Goal: Find specific page/section: Find specific page/section

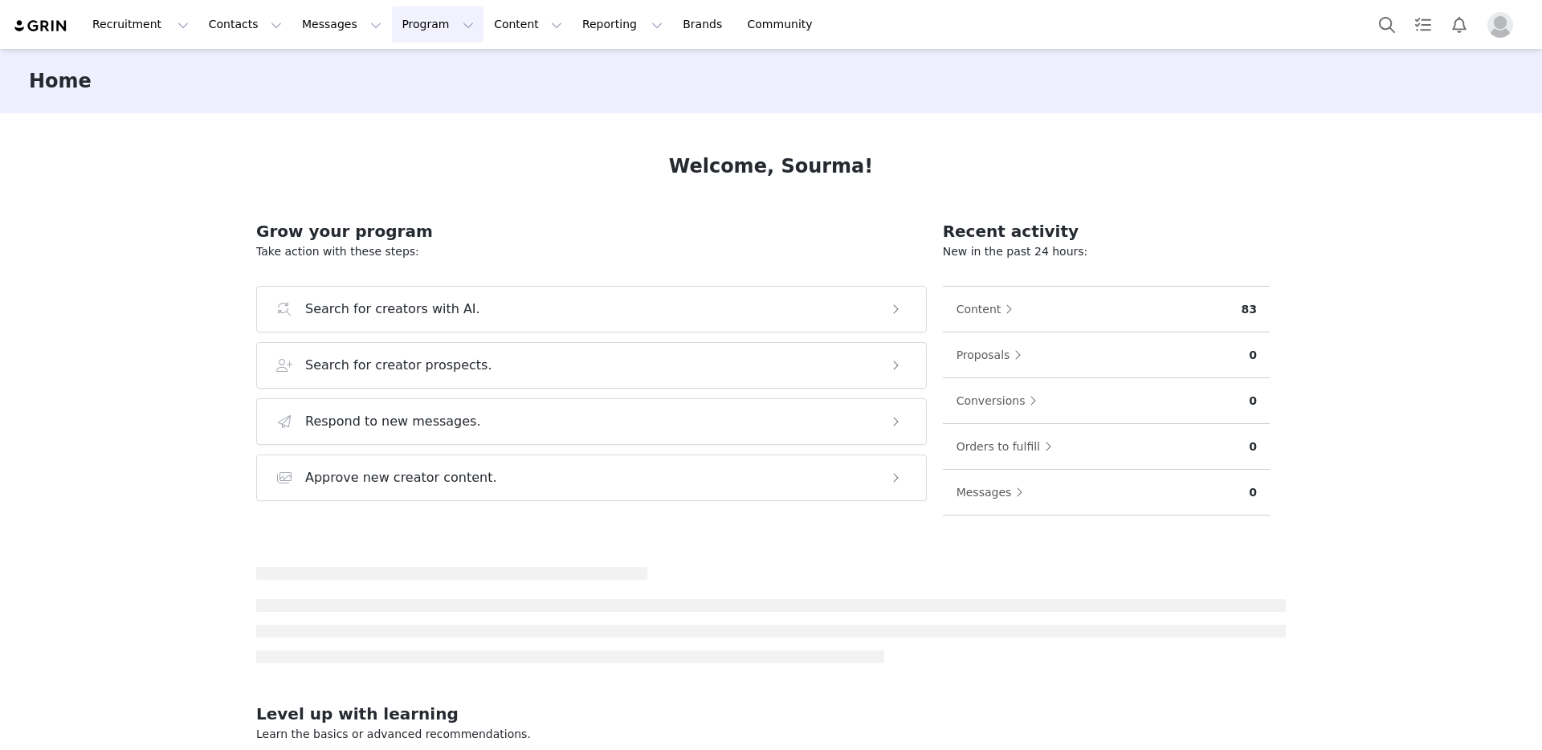
click at [411, 20] on button "Program Program" at bounding box center [438, 24] width 92 height 36
click at [424, 71] on p "Activations" at bounding box center [411, 71] width 62 height 17
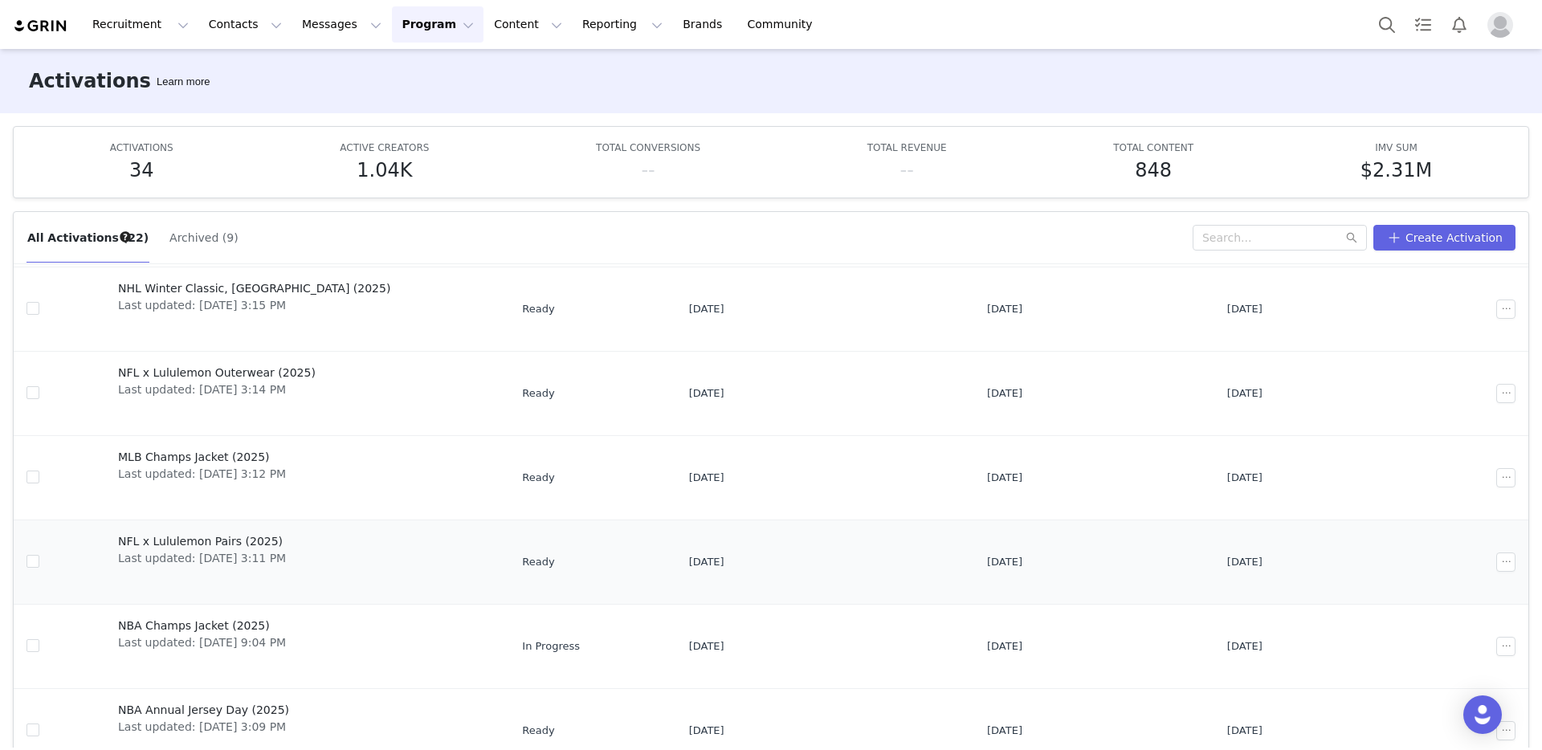
scroll to position [282, 0]
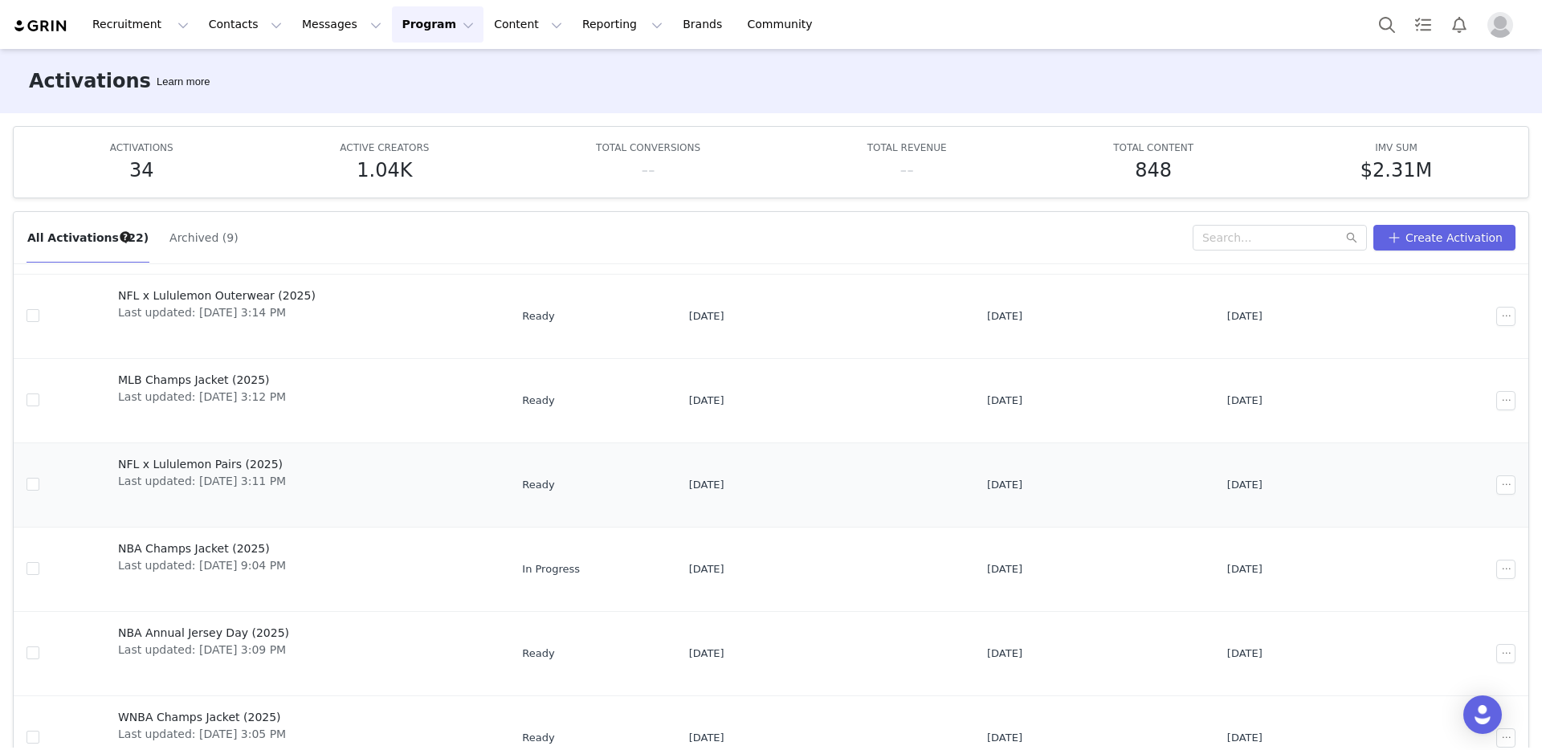
click at [257, 463] on span "NFL x Lululemon Pairs (2025)" at bounding box center [202, 464] width 168 height 17
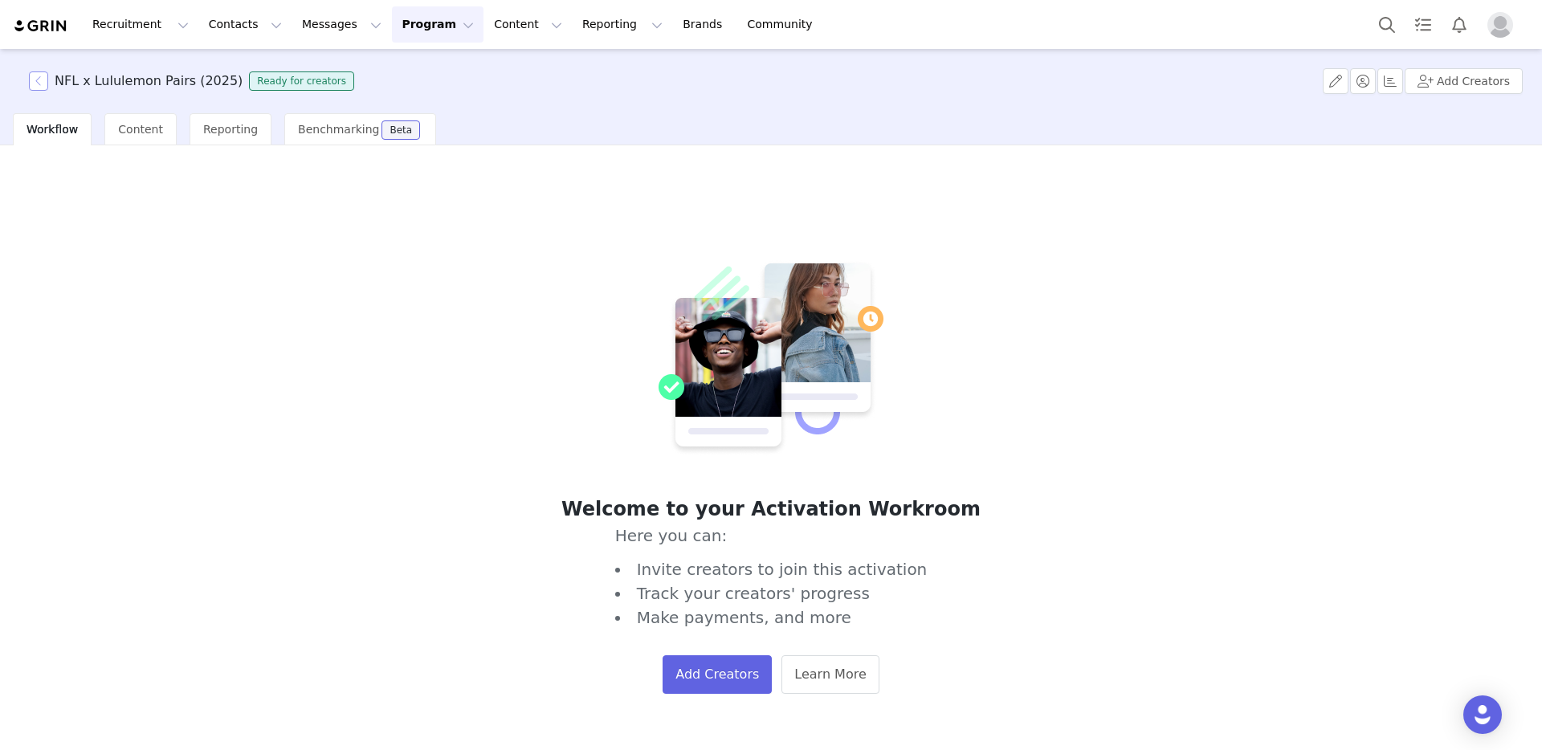
click at [35, 88] on button "button" at bounding box center [38, 80] width 19 height 19
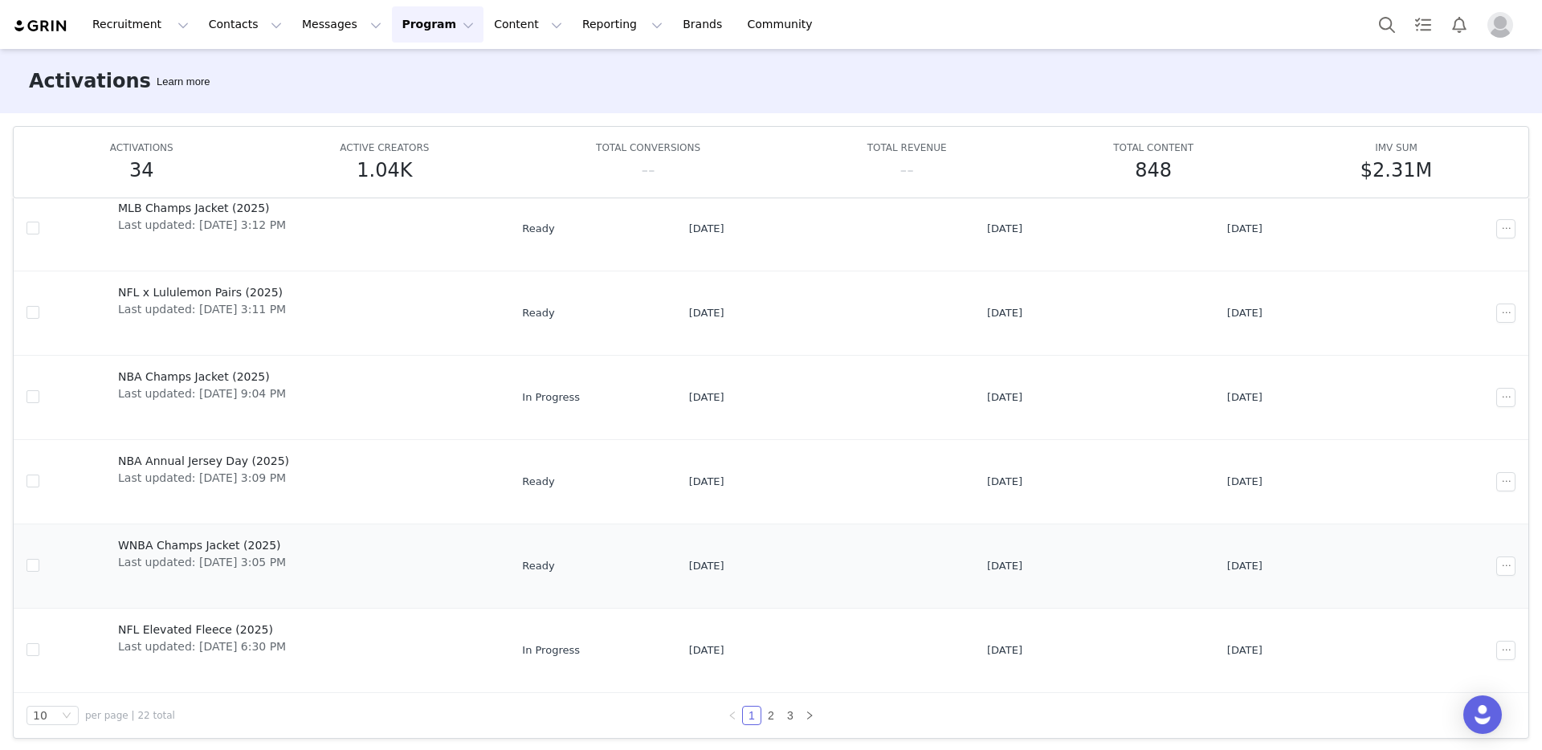
scroll to position [85, 0]
click at [766, 705] on link "2" at bounding box center [771, 712] width 18 height 18
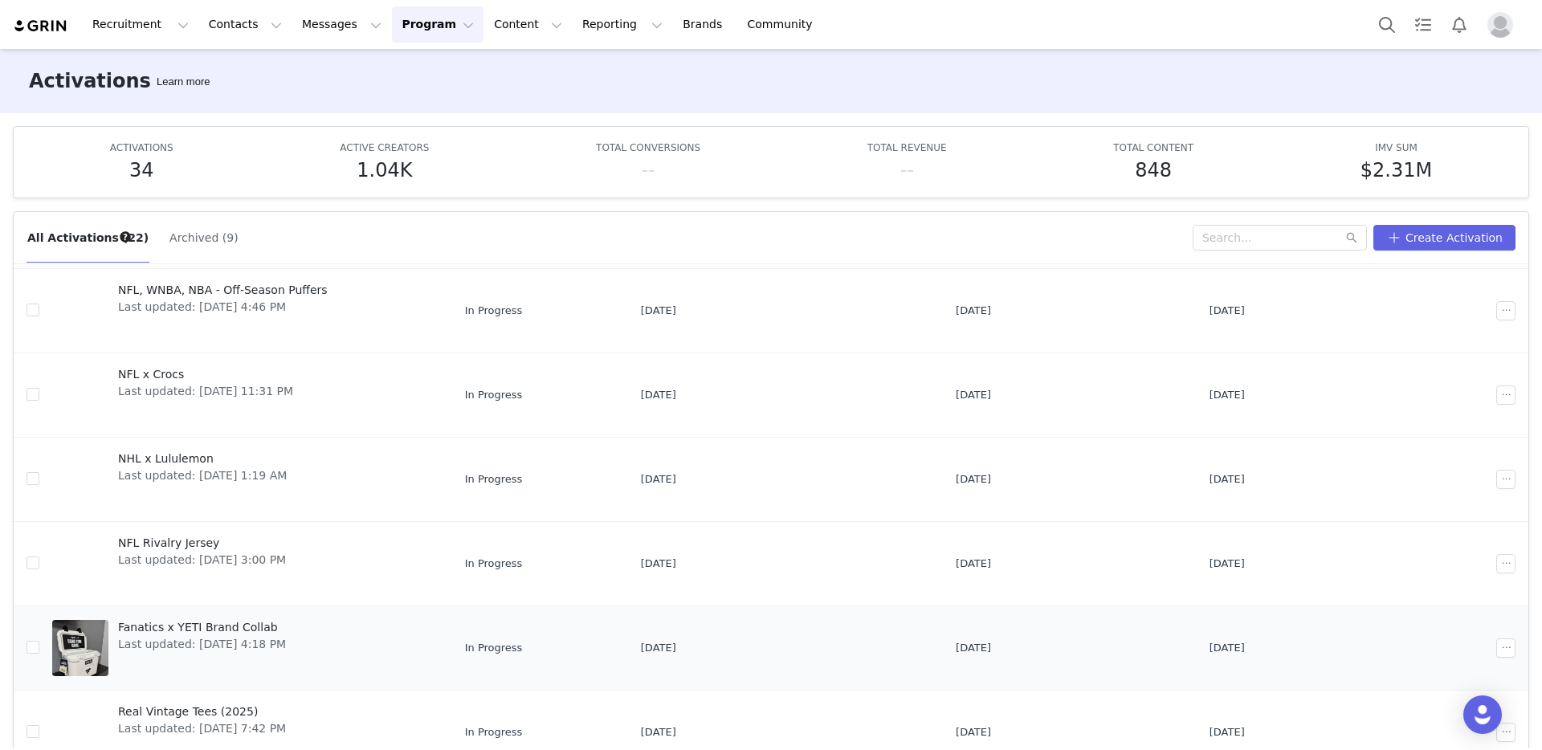
scroll to position [373, 0]
click at [258, 629] on span "Fanatics x YETI Brand Collab" at bounding box center [202, 627] width 168 height 17
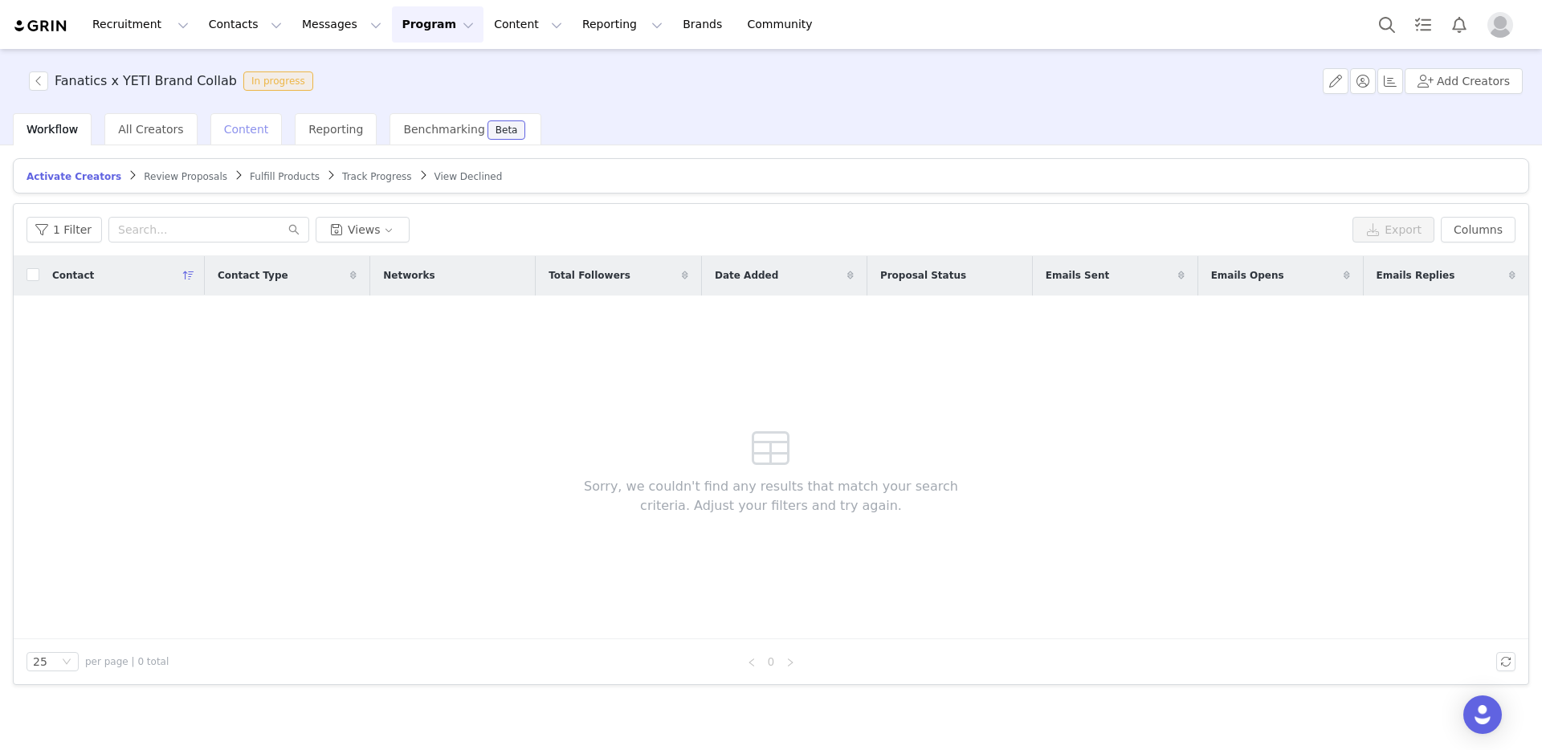
click at [238, 131] on span "Content" at bounding box center [246, 129] width 45 height 13
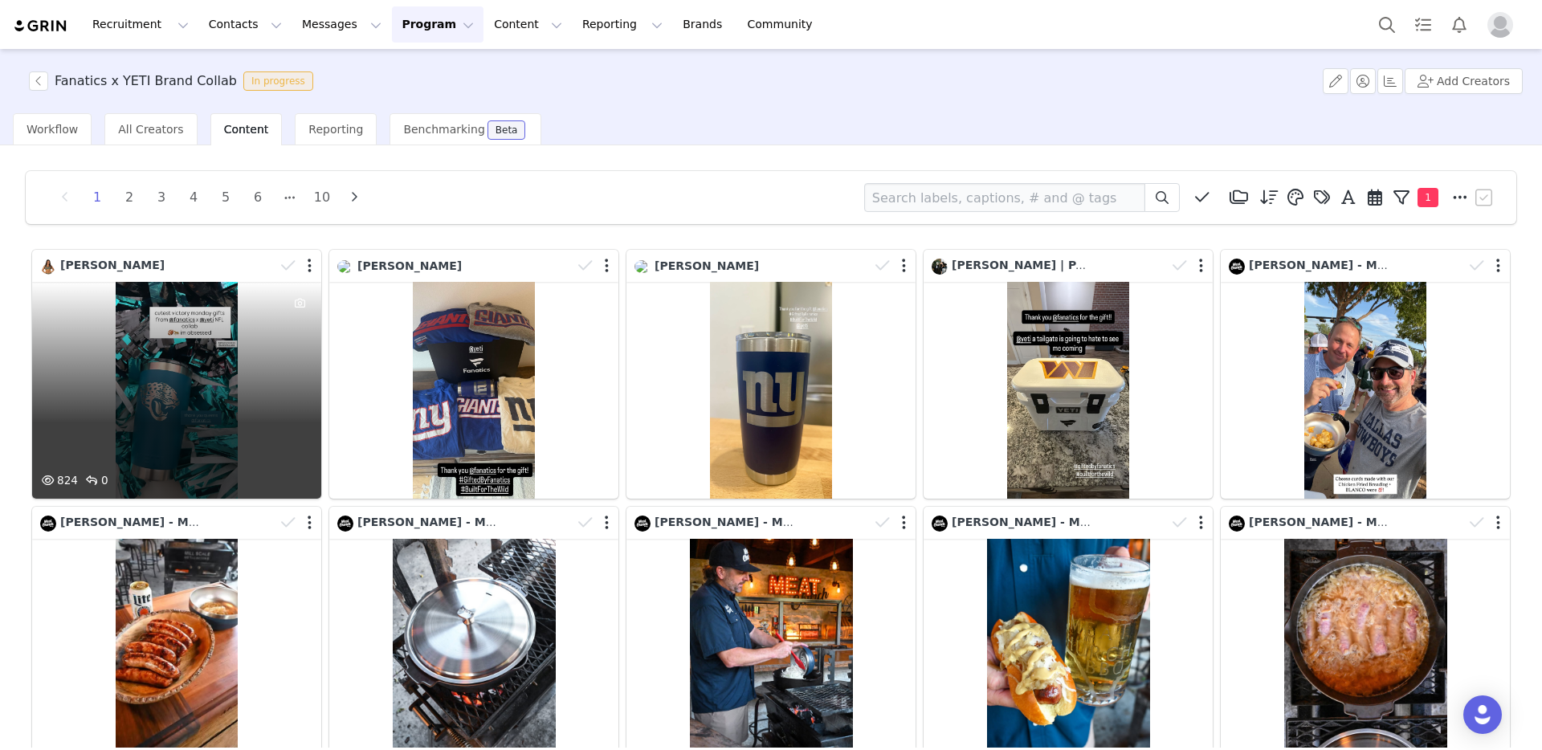
click at [215, 270] on div "[PERSON_NAME]" at bounding box center [157, 266] width 235 height 18
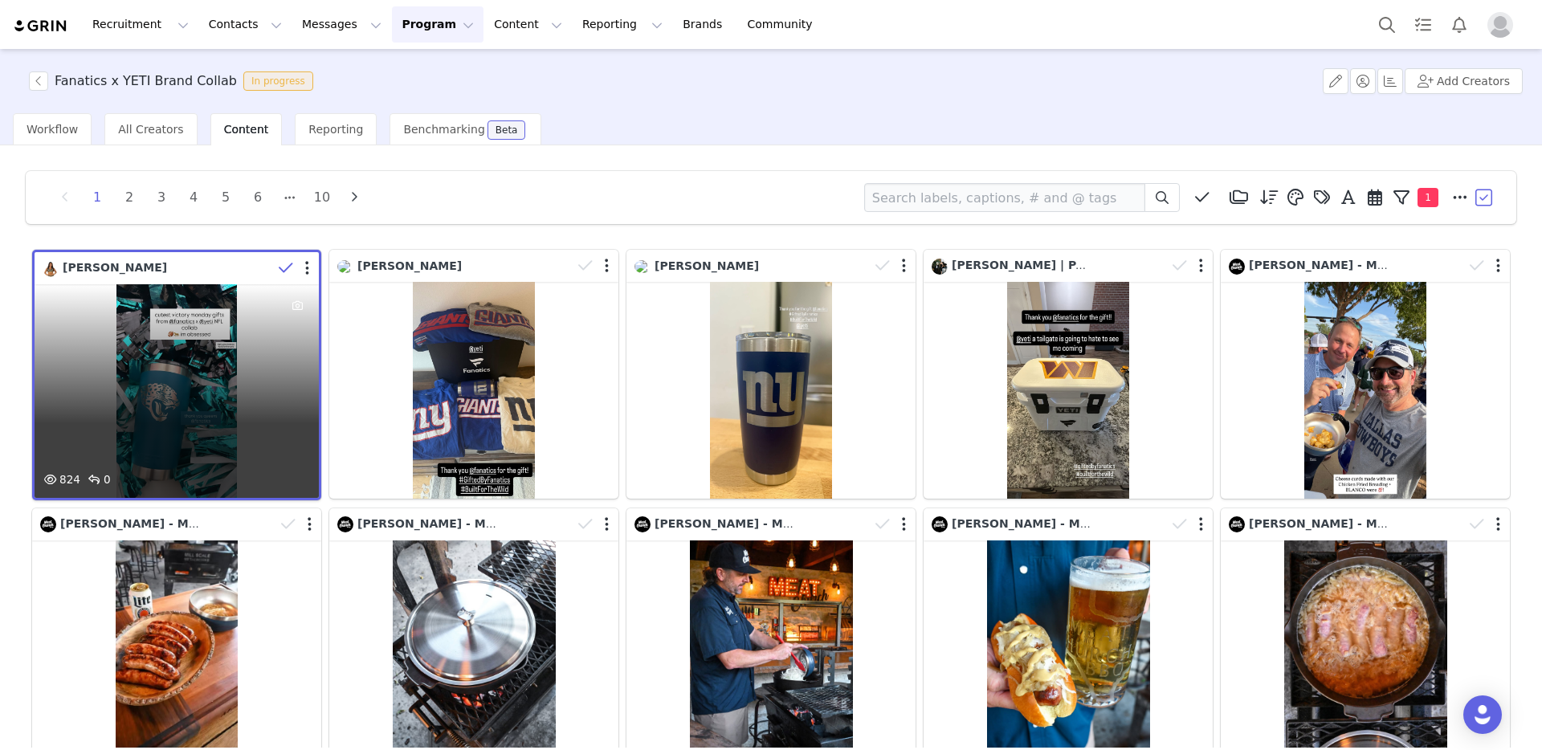
click at [308, 267] on div at bounding box center [295, 268] width 47 height 24
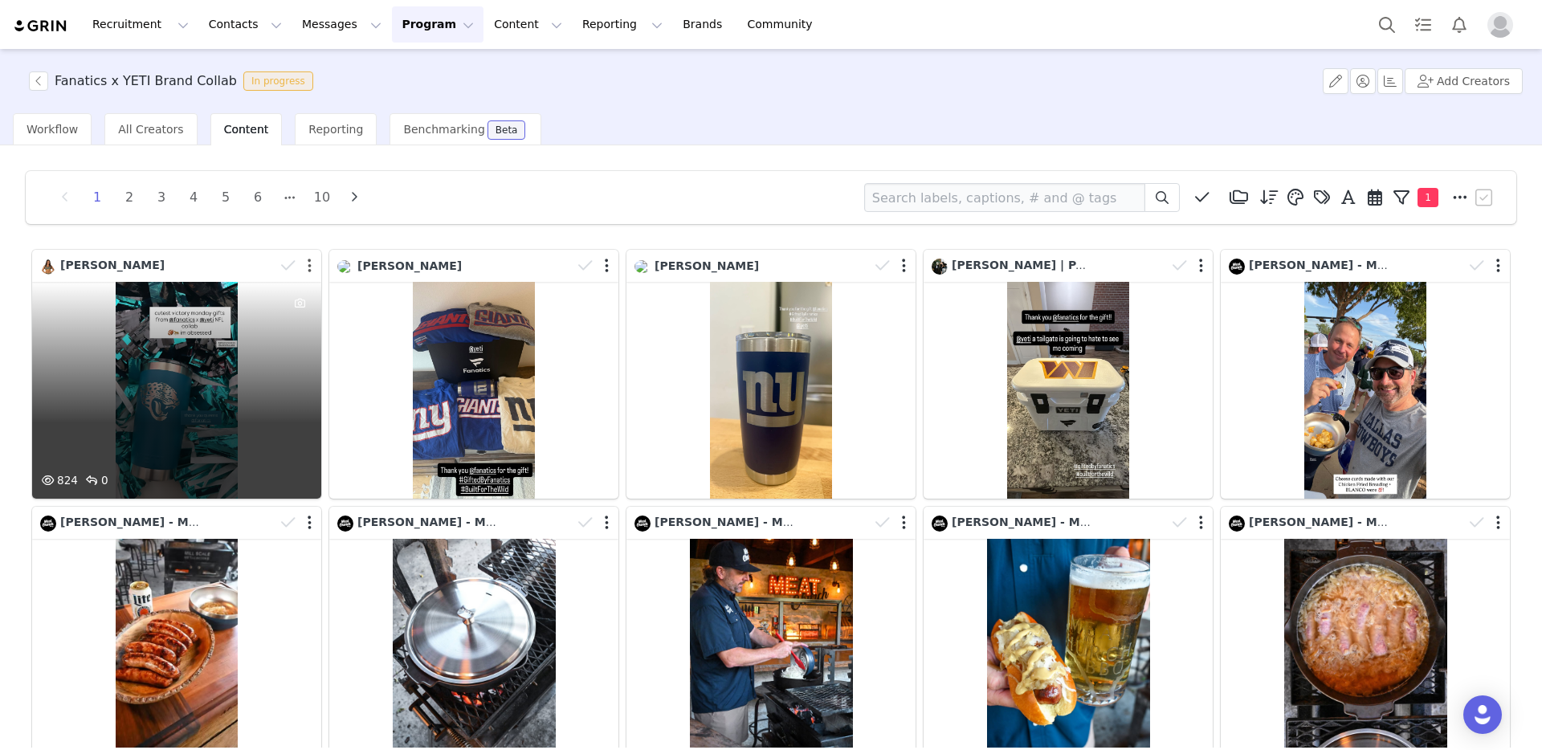
click at [308, 267] on button "button" at bounding box center [310, 266] width 4 height 16
click at [206, 280] on div "[PERSON_NAME]" at bounding box center [176, 266] width 289 height 32
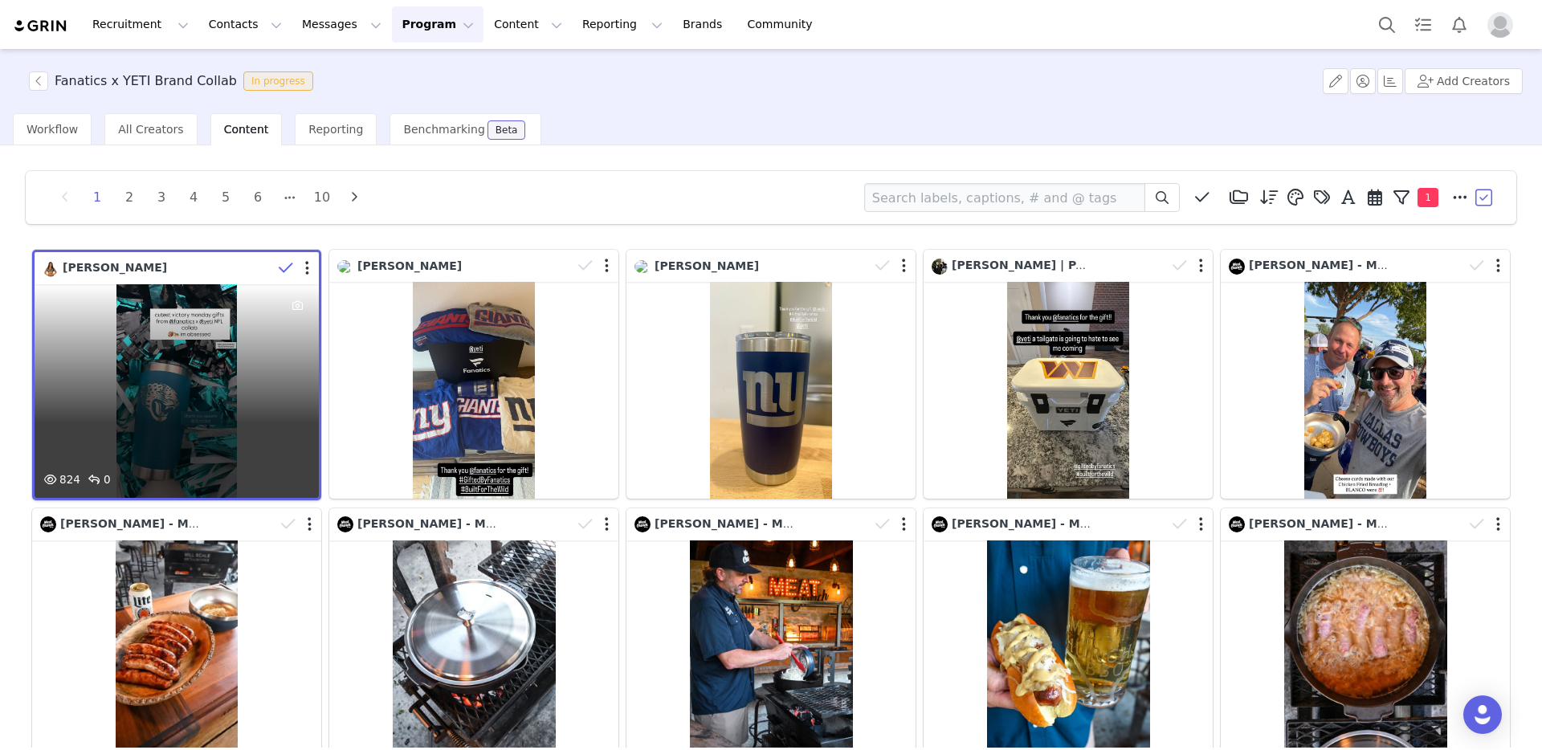
click at [182, 334] on div "824 0" at bounding box center [177, 391] width 284 height 214
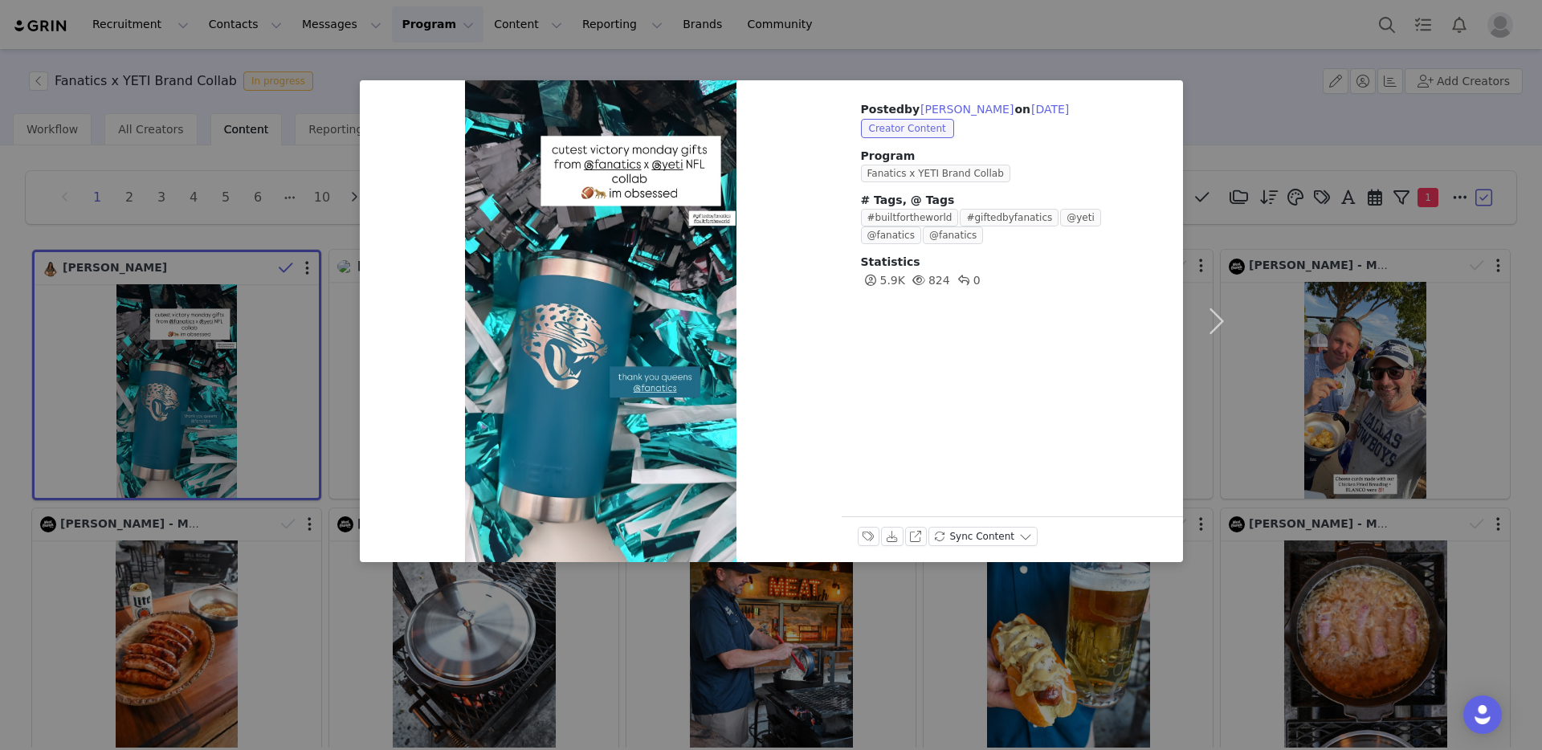
click at [1043, 31] on div "Posted by [PERSON_NAME] on [DATE] Creator Content Program Fanatics x YETI Brand…" at bounding box center [771, 375] width 1542 height 750
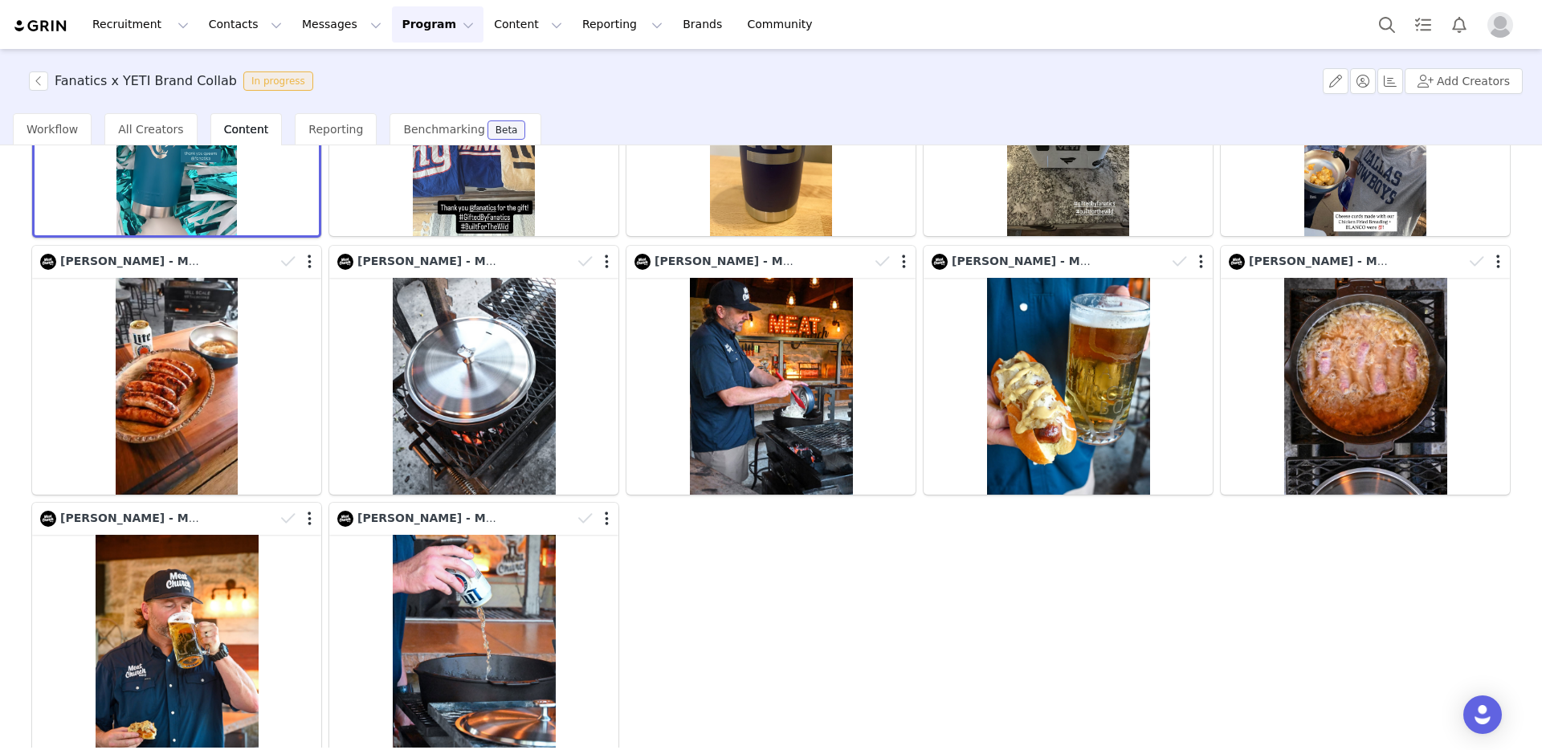
scroll to position [263, 0]
click at [412, 14] on button "Program Program" at bounding box center [438, 24] width 92 height 36
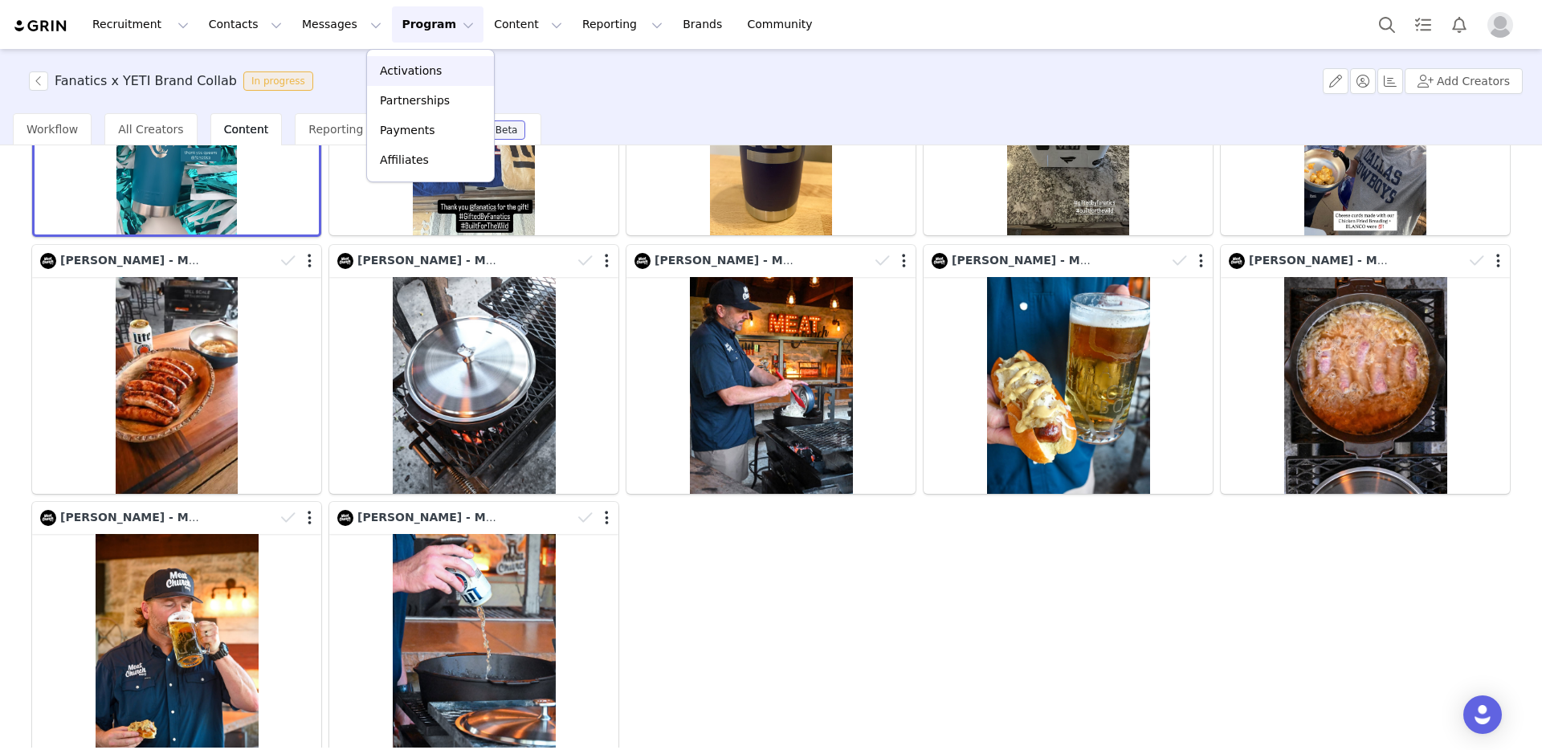
click at [427, 79] on p "Activations" at bounding box center [411, 71] width 62 height 17
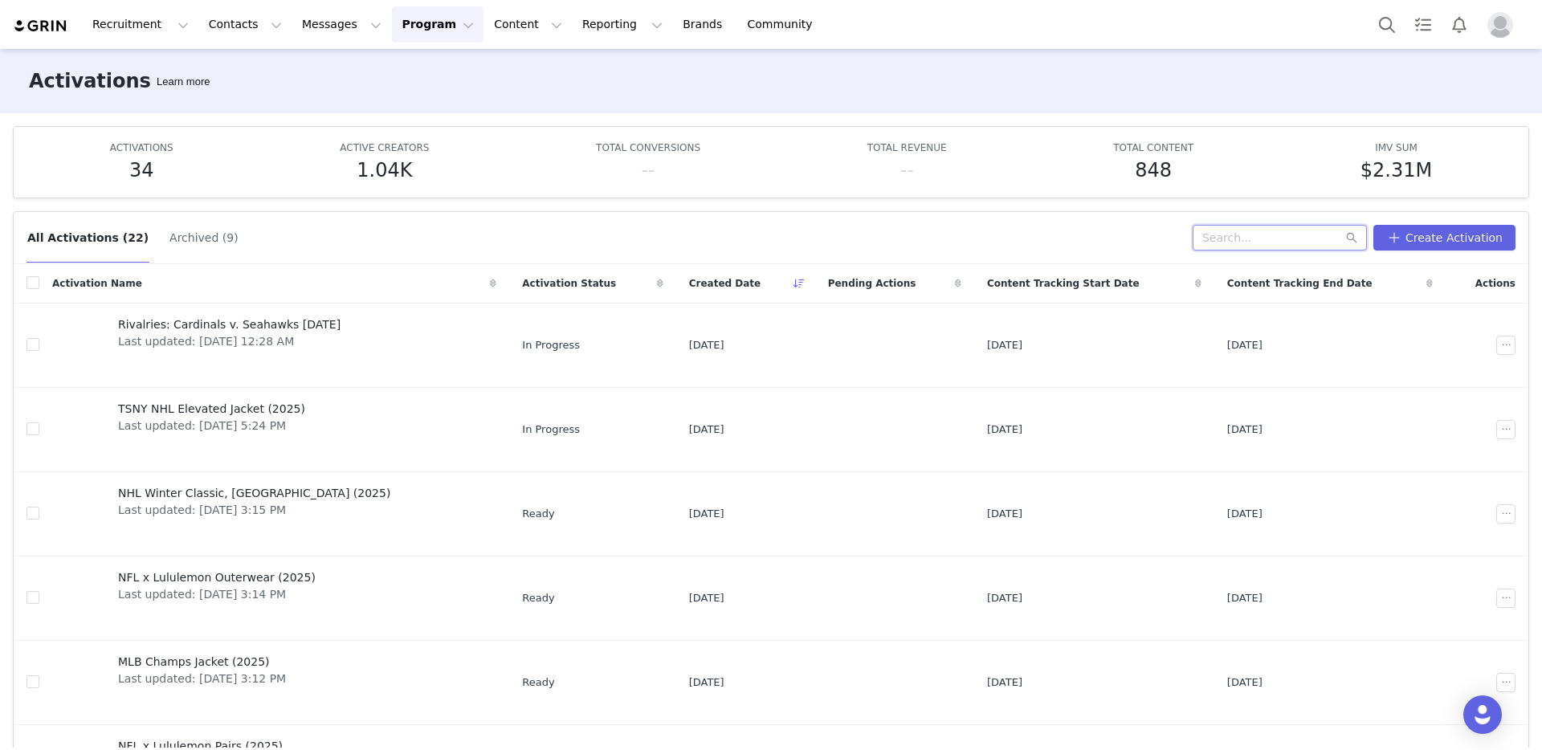
click at [1251, 235] on input "text" at bounding box center [1280, 238] width 174 height 26
click at [169, 236] on button "Archived (9)" at bounding box center [204, 238] width 71 height 26
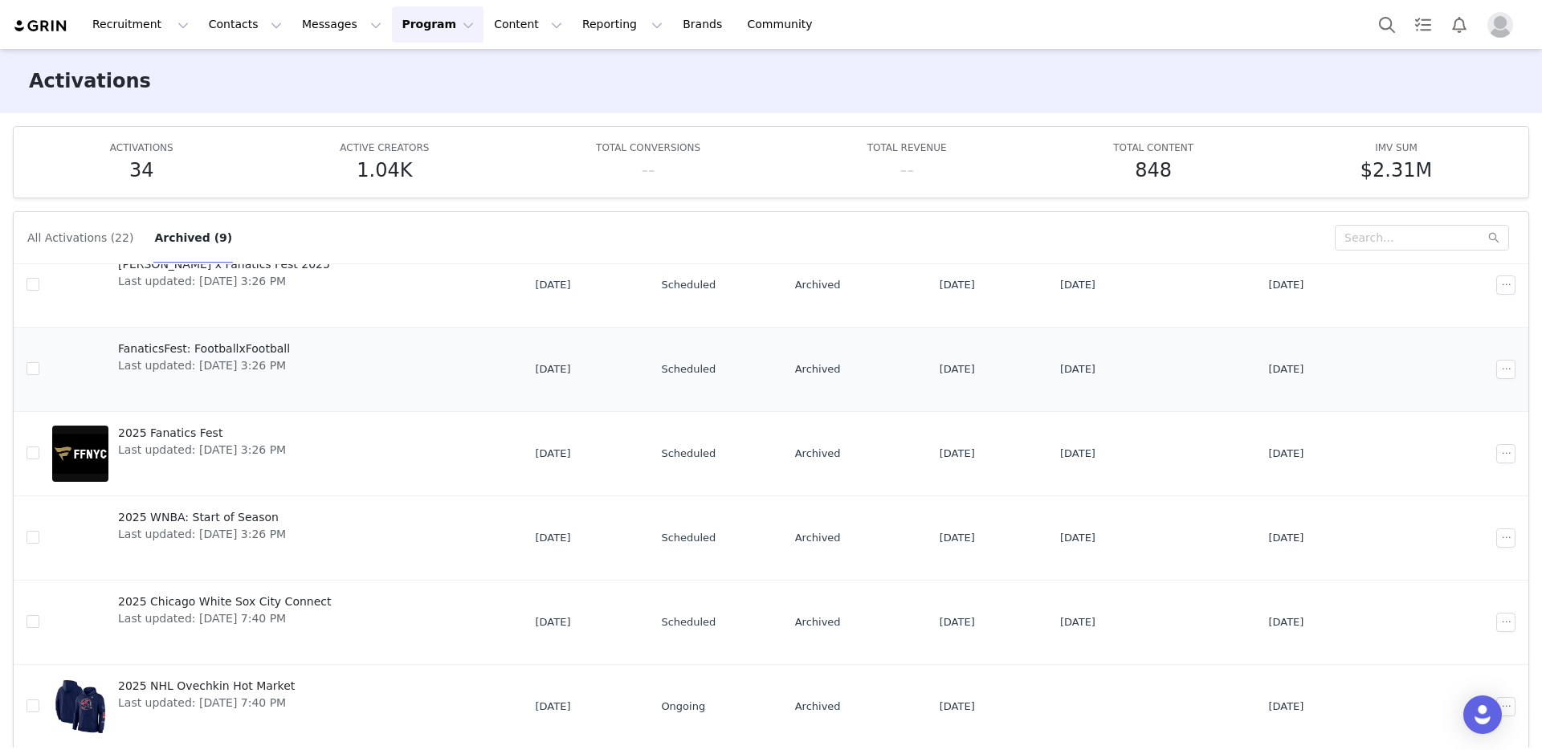
scroll to position [230, 0]
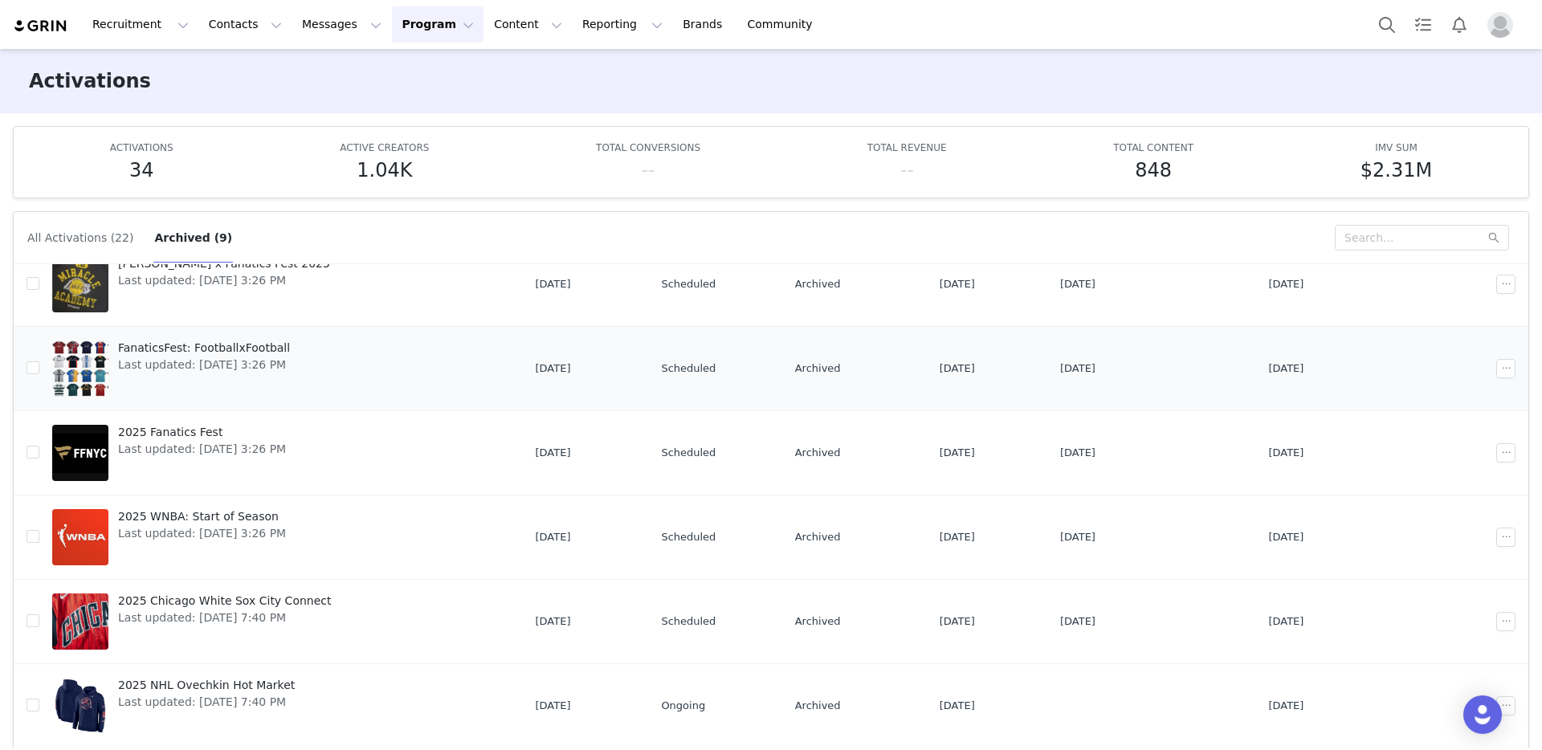
click at [254, 344] on span "FanaticsFest: FootballxFootball" at bounding box center [204, 348] width 172 height 17
